Goal: Information Seeking & Learning: Compare options

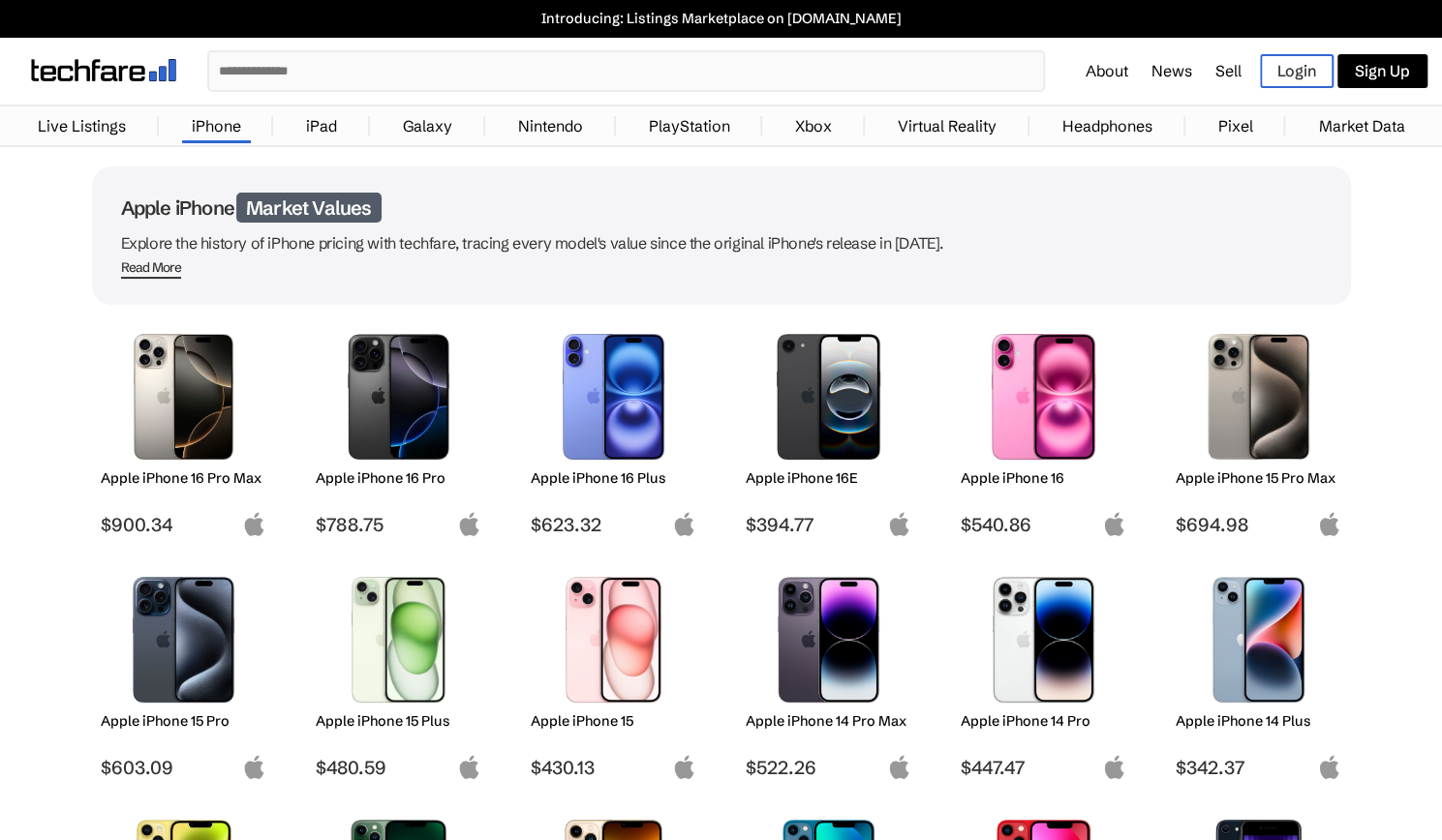
scroll to position [84, 0]
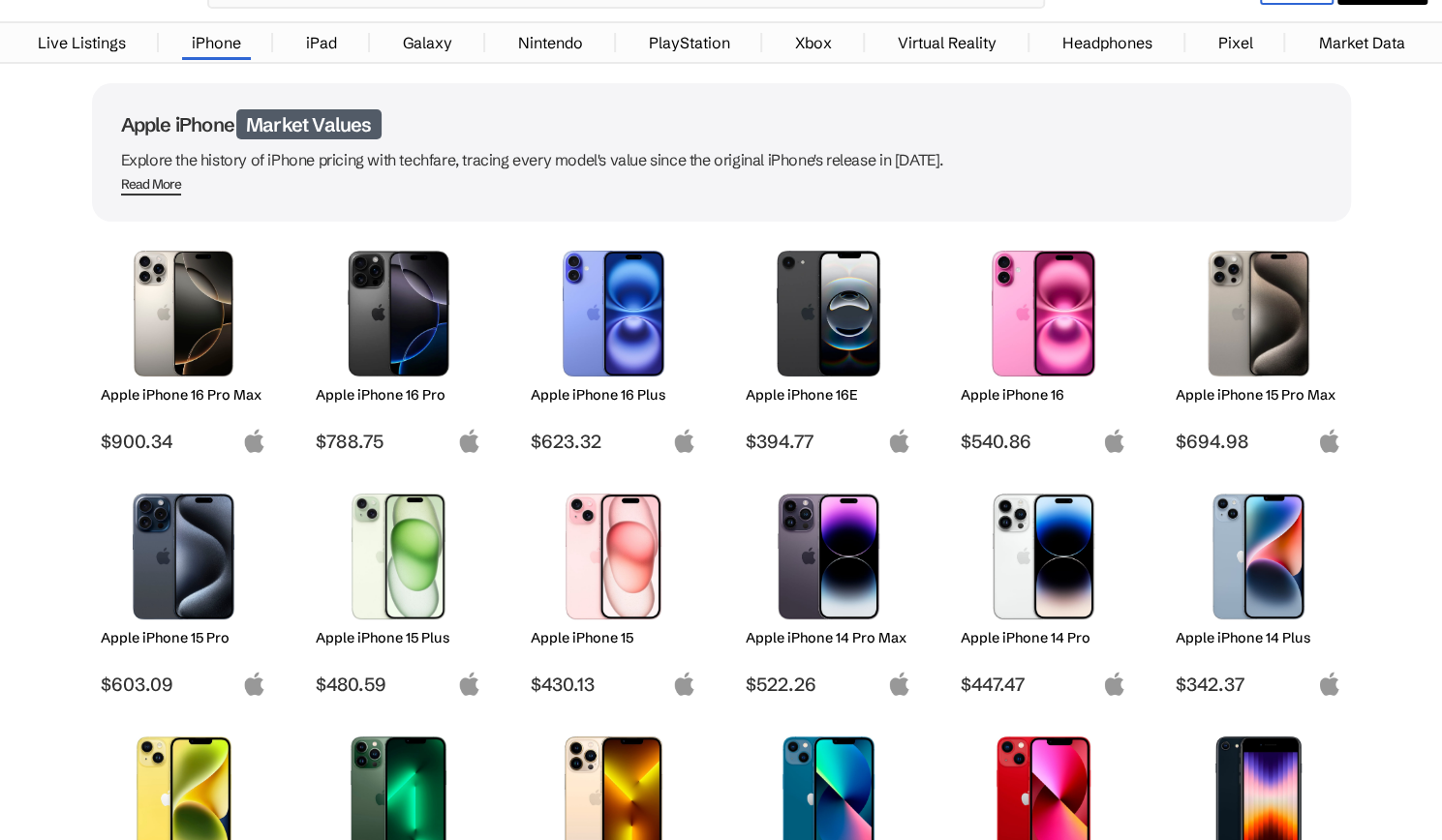
click at [204, 640] on h2 "Apple iPhone 15 Pro" at bounding box center [183, 639] width 166 height 18
click at [983, 637] on h2 "Apple iPhone 14 Pro" at bounding box center [1044, 639] width 166 height 18
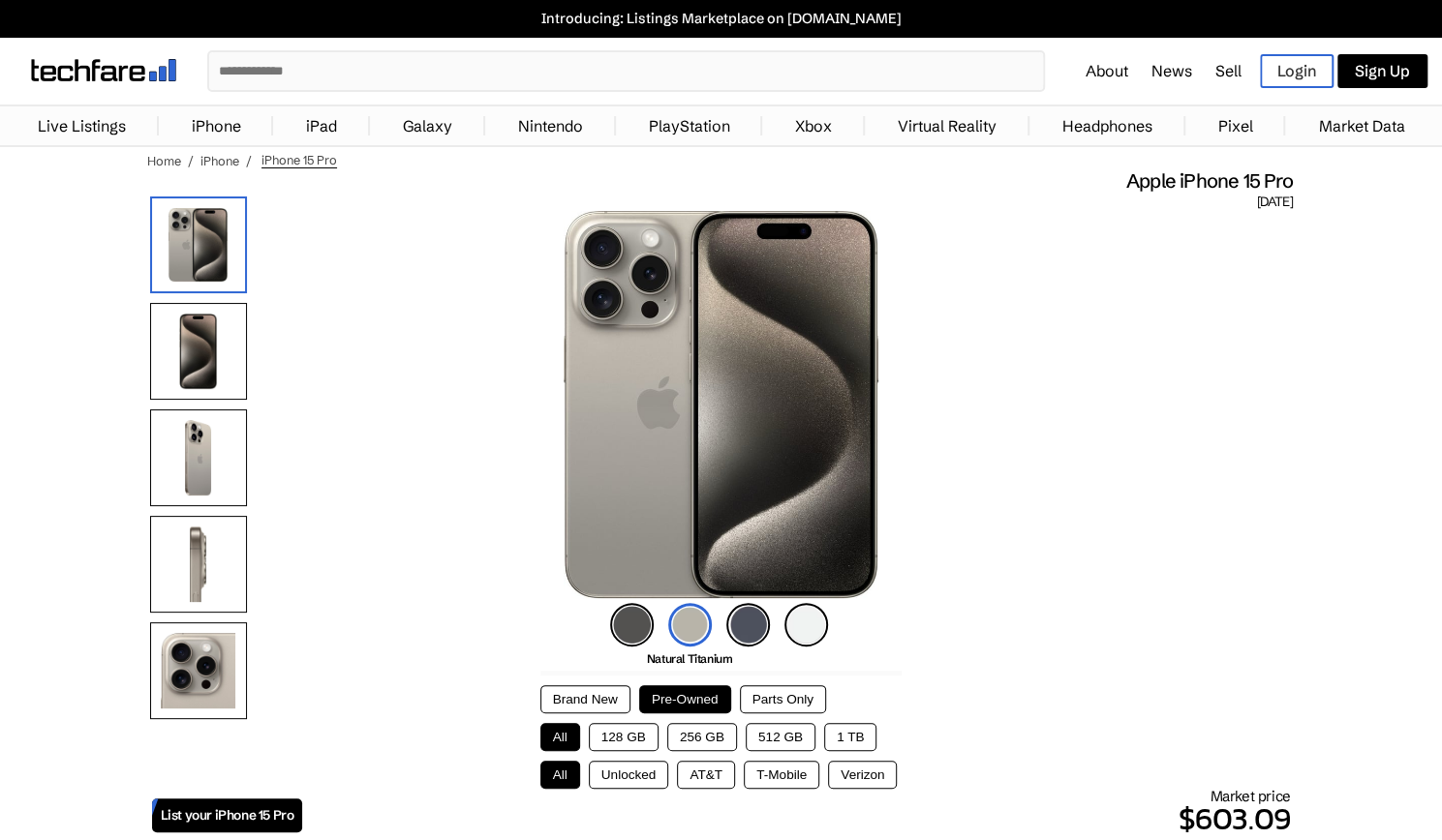
scroll to position [81, 0]
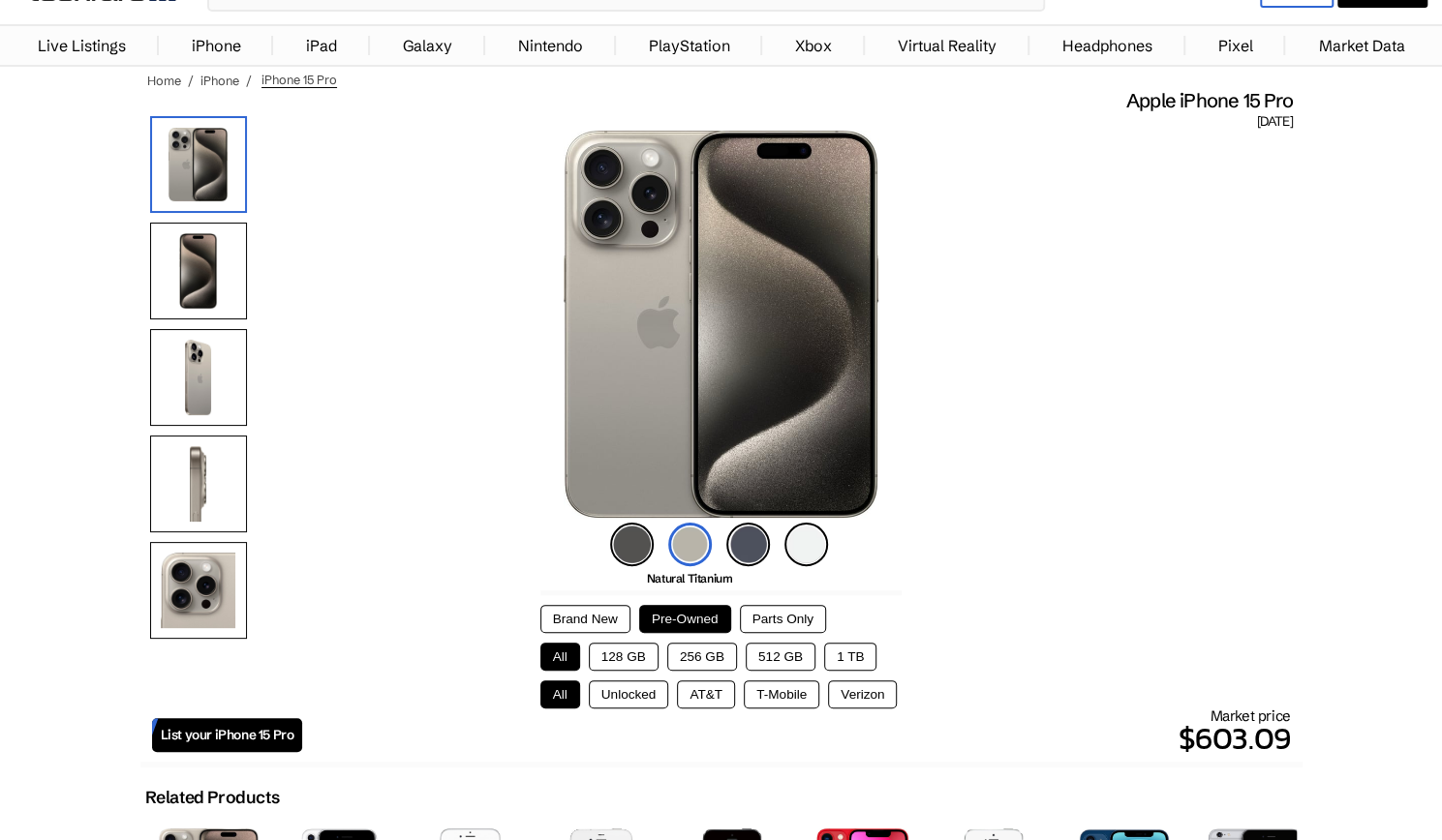
click at [606, 651] on button "128 GB" at bounding box center [623, 656] width 70 height 28
click at [646, 692] on button "Unlocked" at bounding box center [629, 695] width 81 height 28
click at [705, 651] on button "256 GB" at bounding box center [702, 656] width 70 height 28
click at [632, 650] on button "128 GB" at bounding box center [623, 656] width 70 height 28
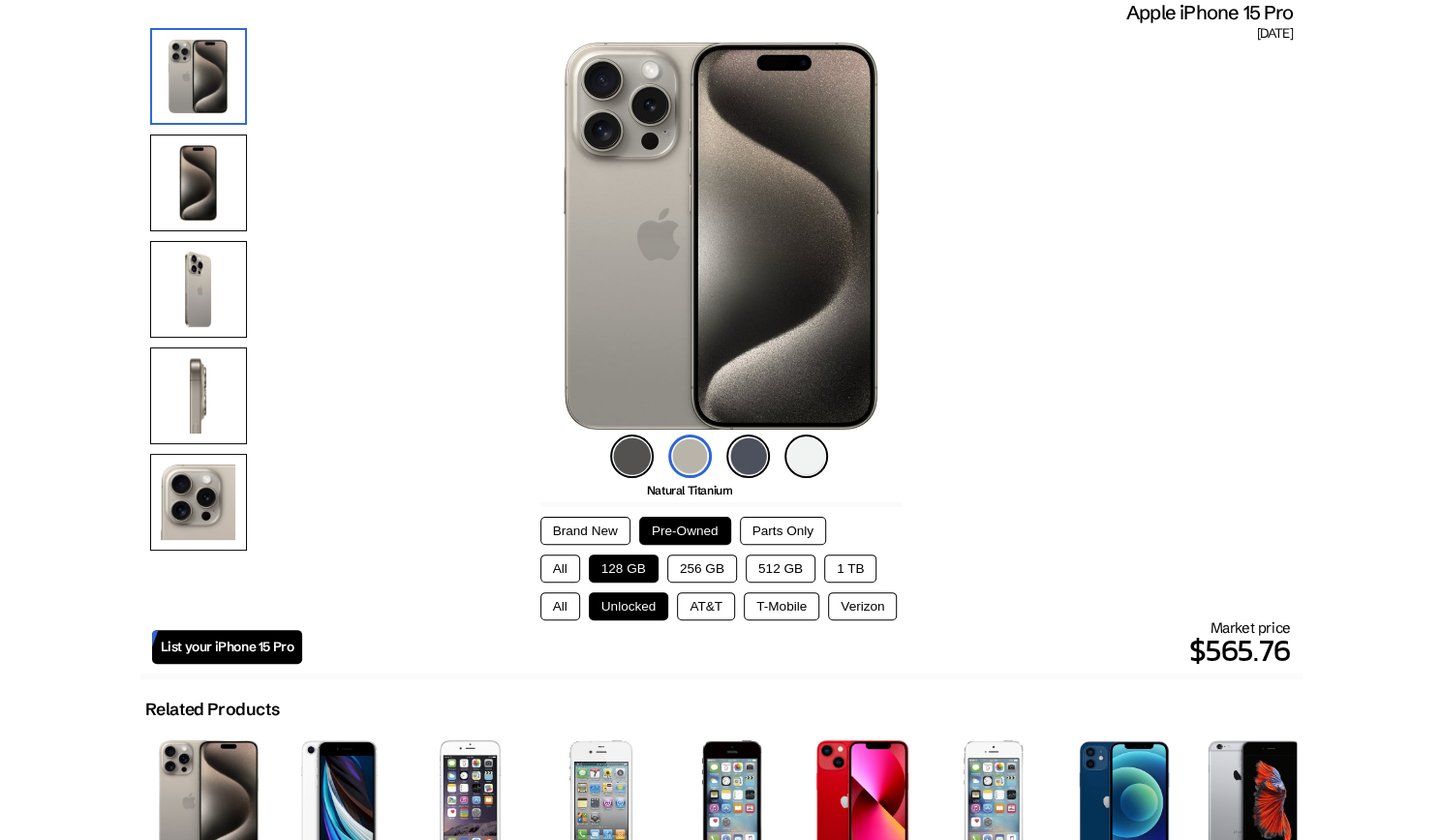
scroll to position [169, 0]
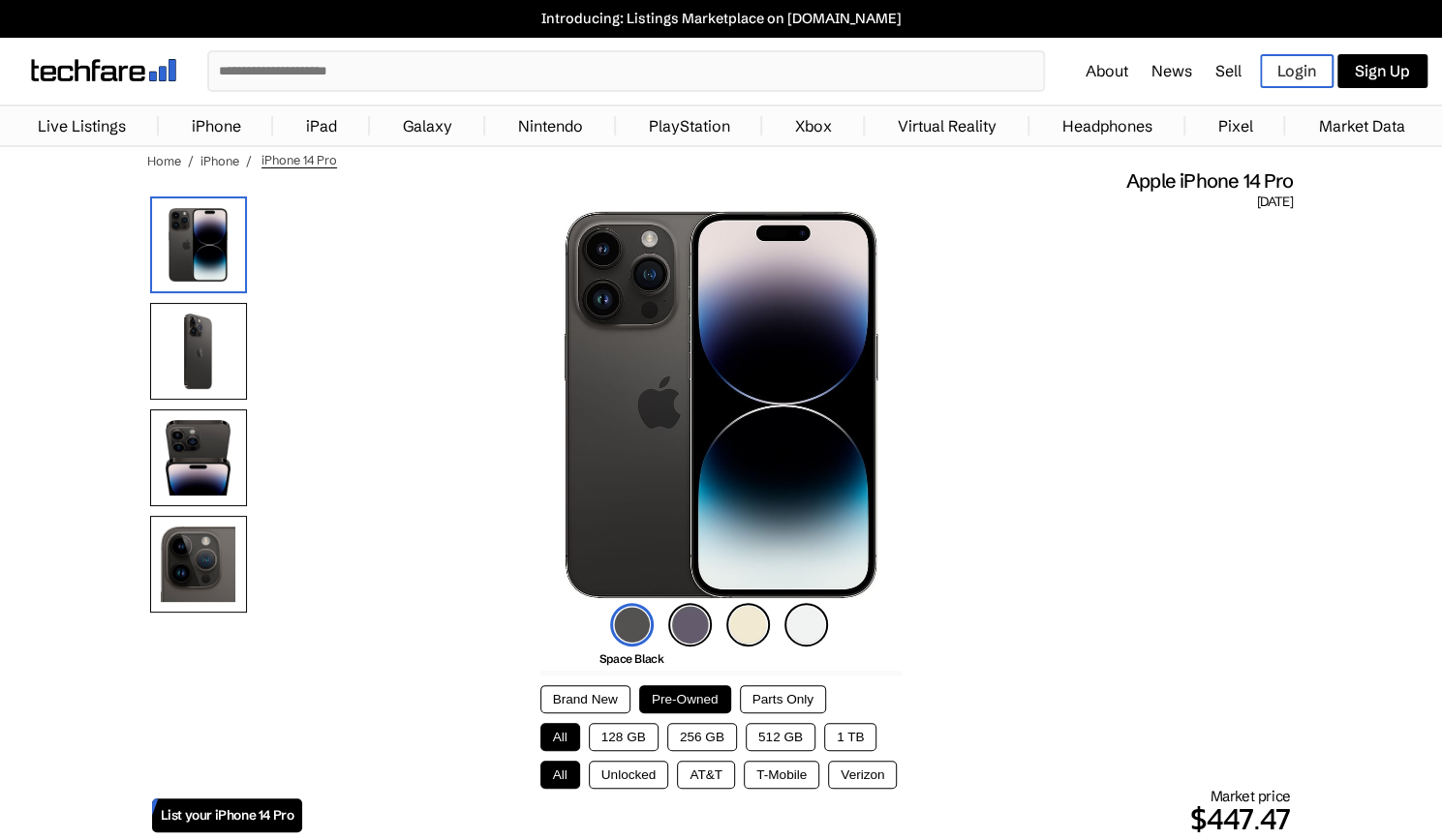
click at [614, 733] on button "128 GB" at bounding box center [623, 737] width 70 height 28
click at [628, 767] on button "Unlocked" at bounding box center [629, 775] width 81 height 28
